Goal: Task Accomplishment & Management: Use online tool/utility

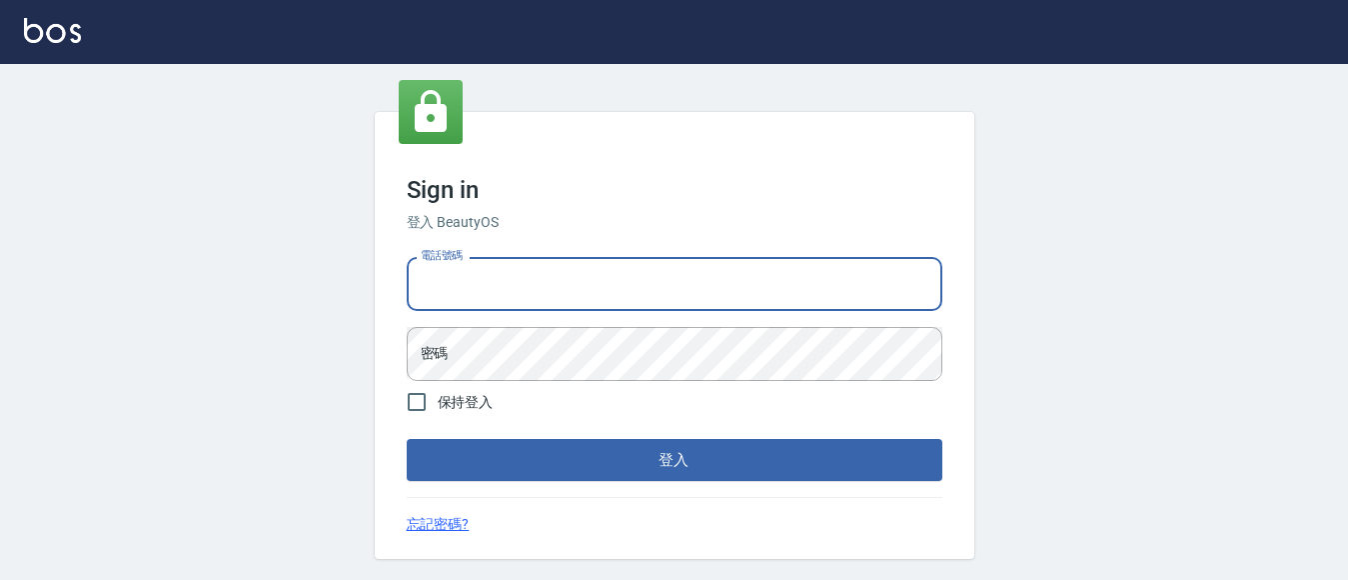
click at [531, 296] on input "電話號碼" at bounding box center [675, 284] width 536 height 54
click at [532, 270] on input "電話號碼" at bounding box center [675, 284] width 536 height 54
type input "7320483"
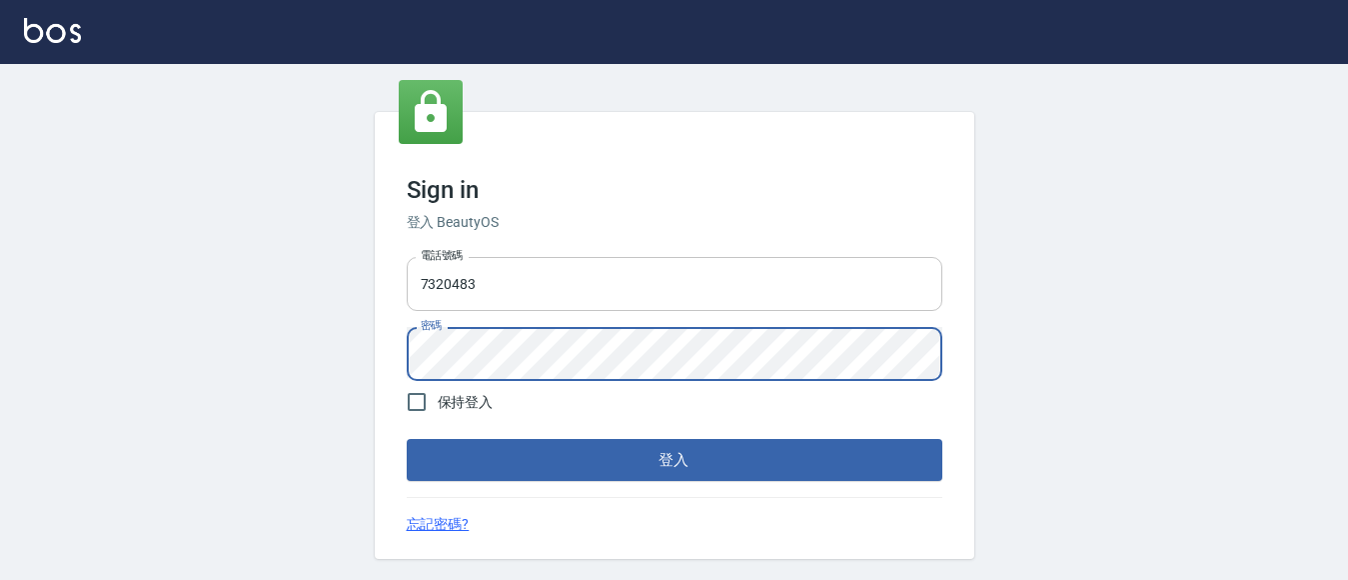
click at [407, 439] on button "登入" at bounding box center [675, 460] width 536 height 42
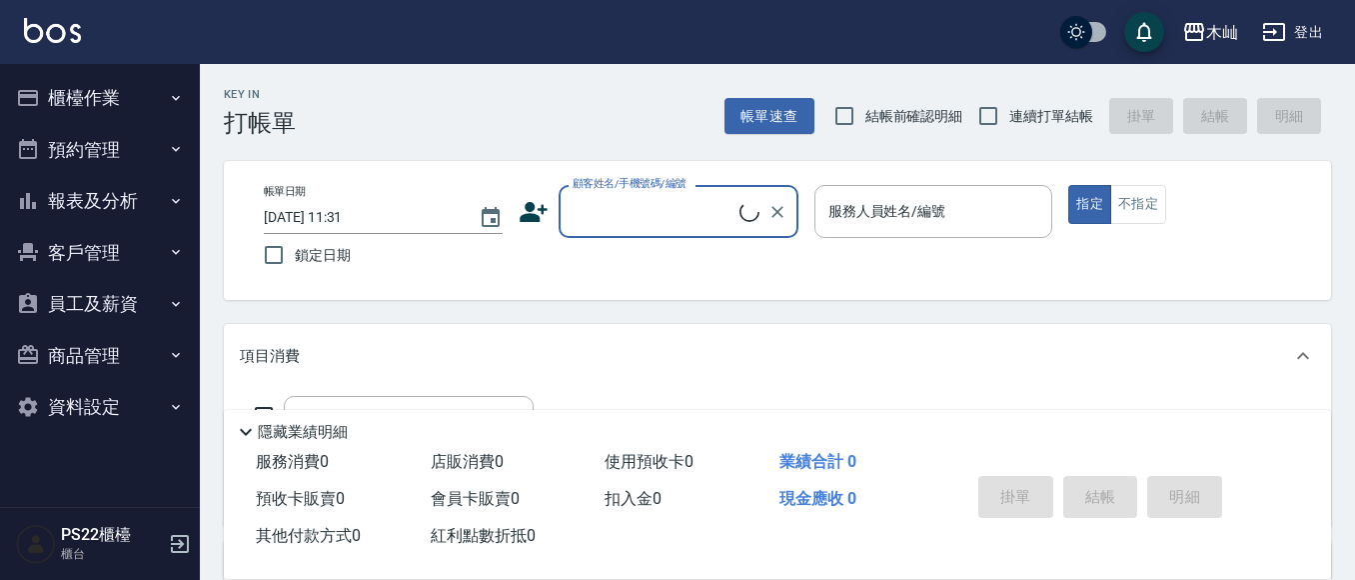
click at [101, 97] on button "櫃檯作業" at bounding box center [100, 98] width 184 height 52
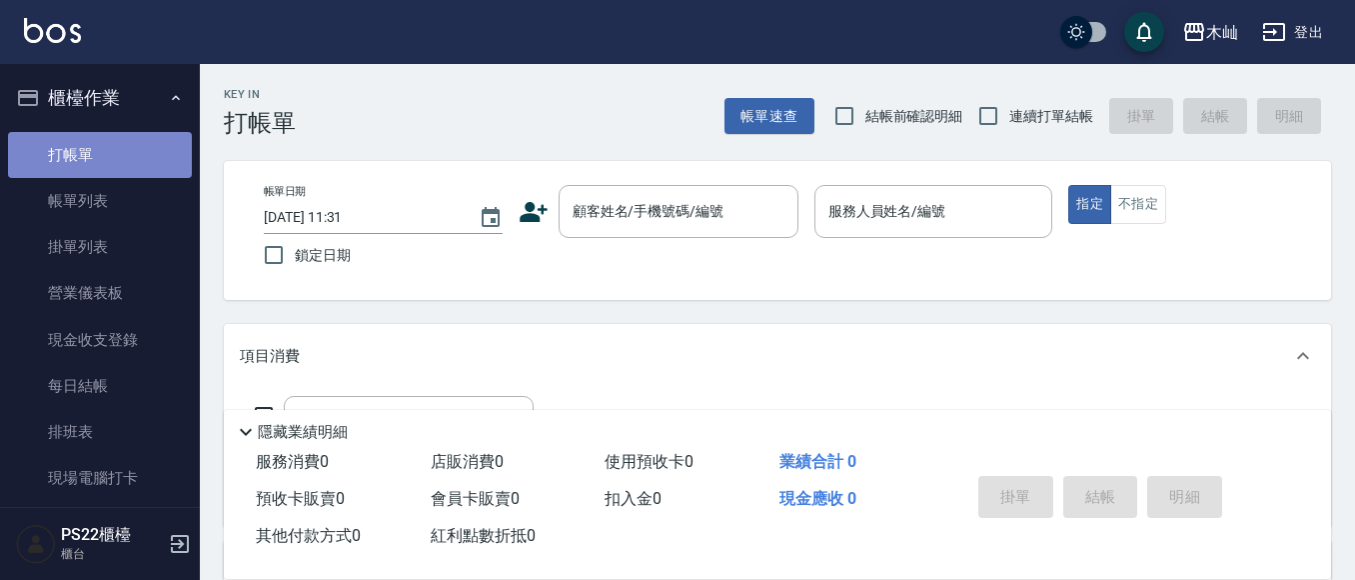
click at [139, 153] on link "打帳單" at bounding box center [100, 155] width 184 height 46
